Goal: Find contact information: Find contact information

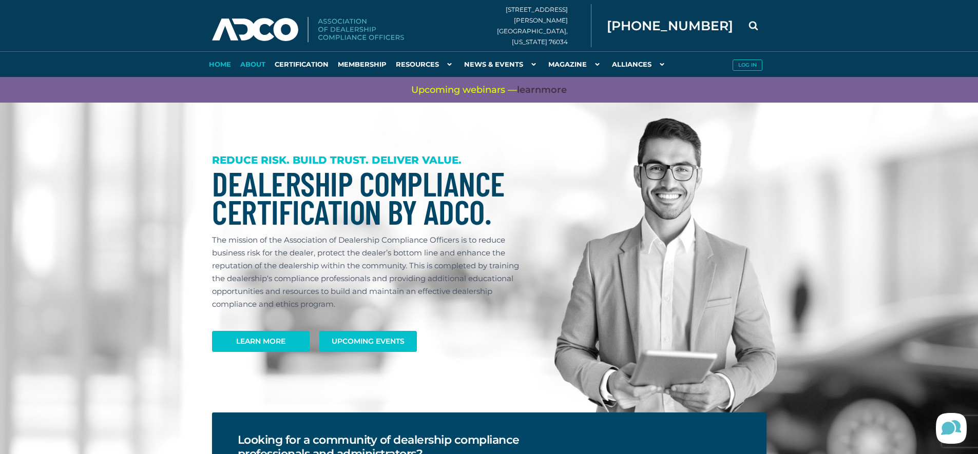
click at [257, 65] on link "About" at bounding box center [253, 64] width 34 height 26
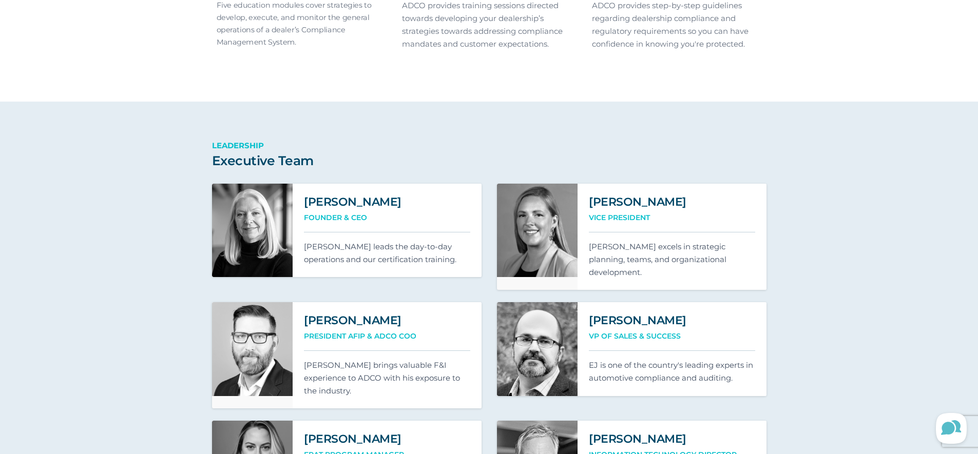
scroll to position [644, 0]
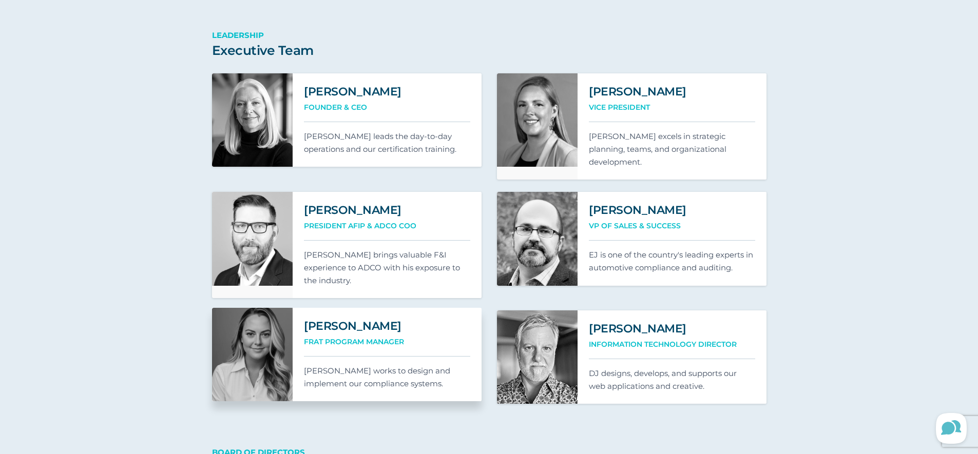
click at [270, 331] on link at bounding box center [252, 354] width 81 height 93
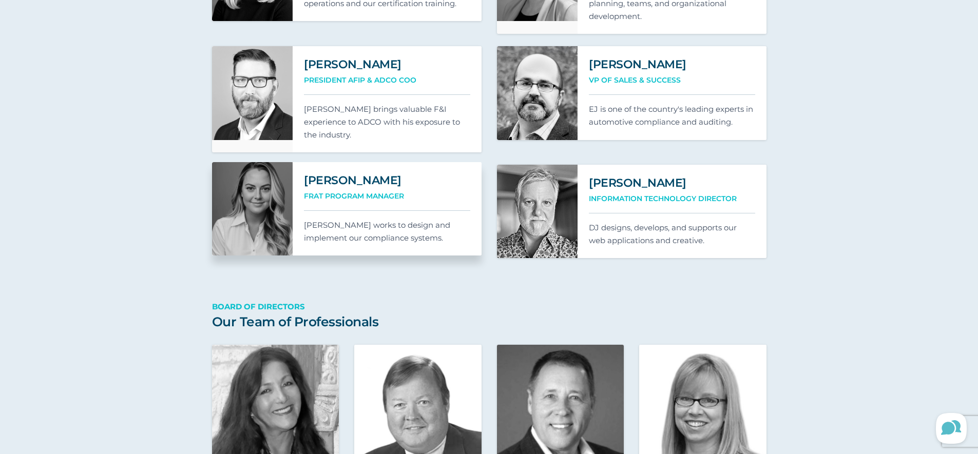
scroll to position [665, 0]
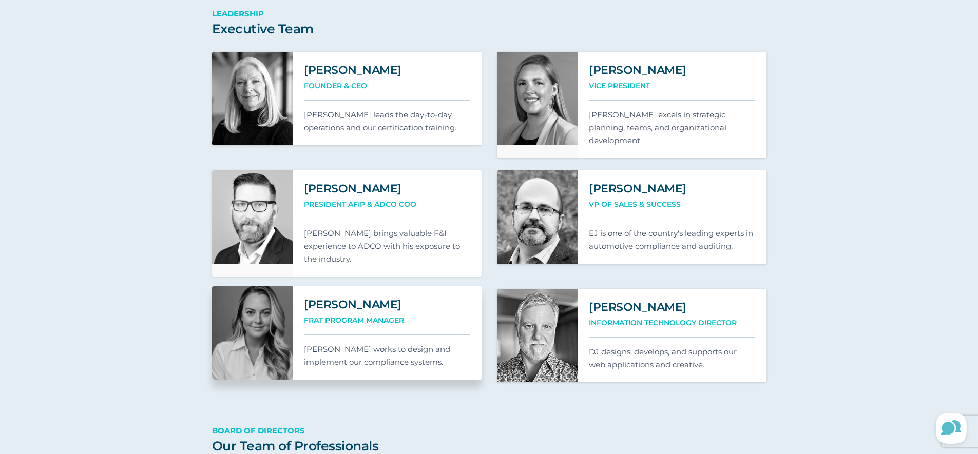
drag, startPoint x: 382, startPoint y: 296, endPoint x: 305, endPoint y: 294, distance: 77.0
click at [305, 298] on h2 "[PERSON_NAME]" at bounding box center [387, 305] width 166 height 14
copy h2 "[PERSON_NAME]"
